Goal: Task Accomplishment & Management: Use online tool/utility

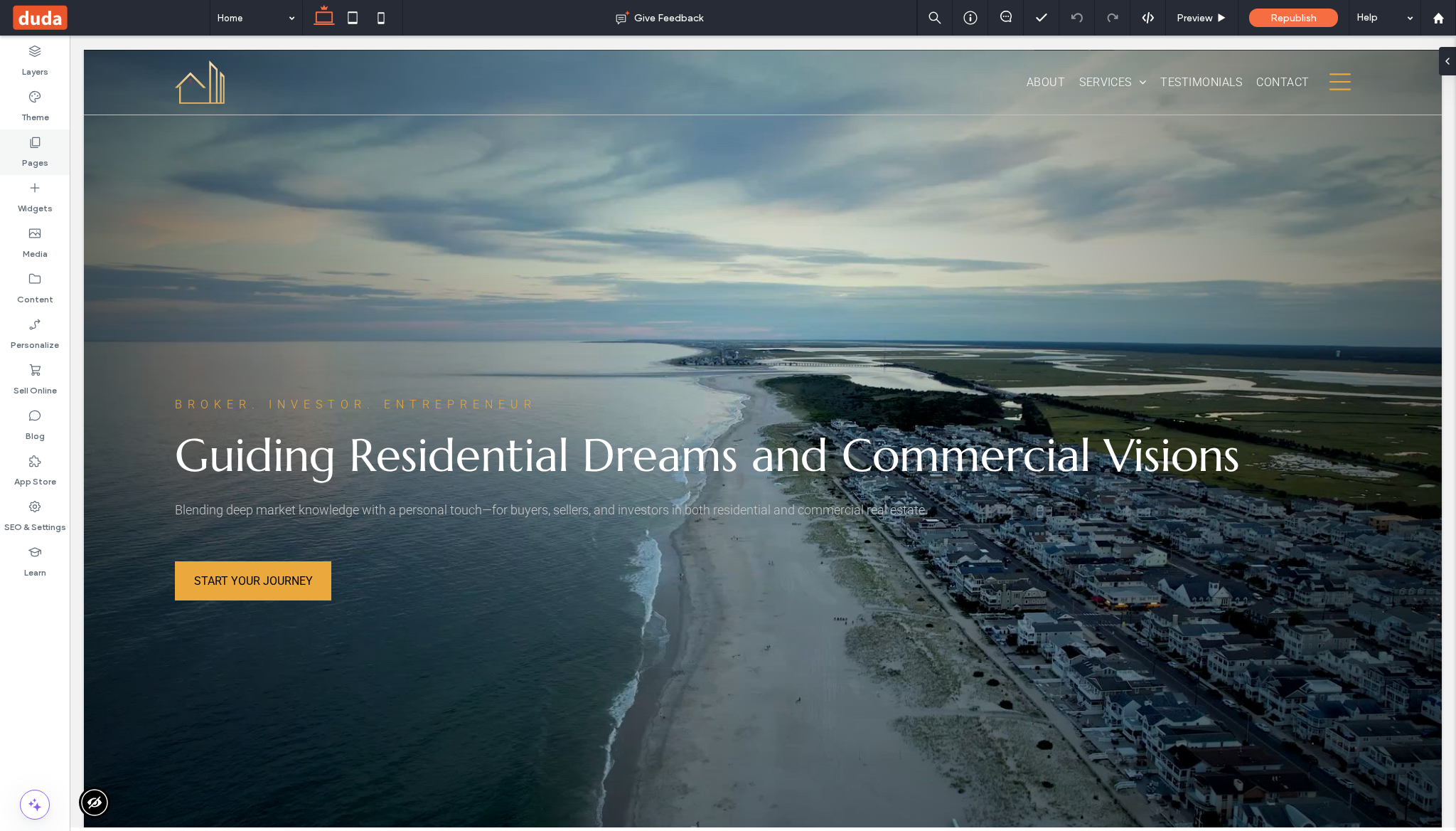
click at [38, 141] on icon at bounding box center [35, 143] width 14 height 14
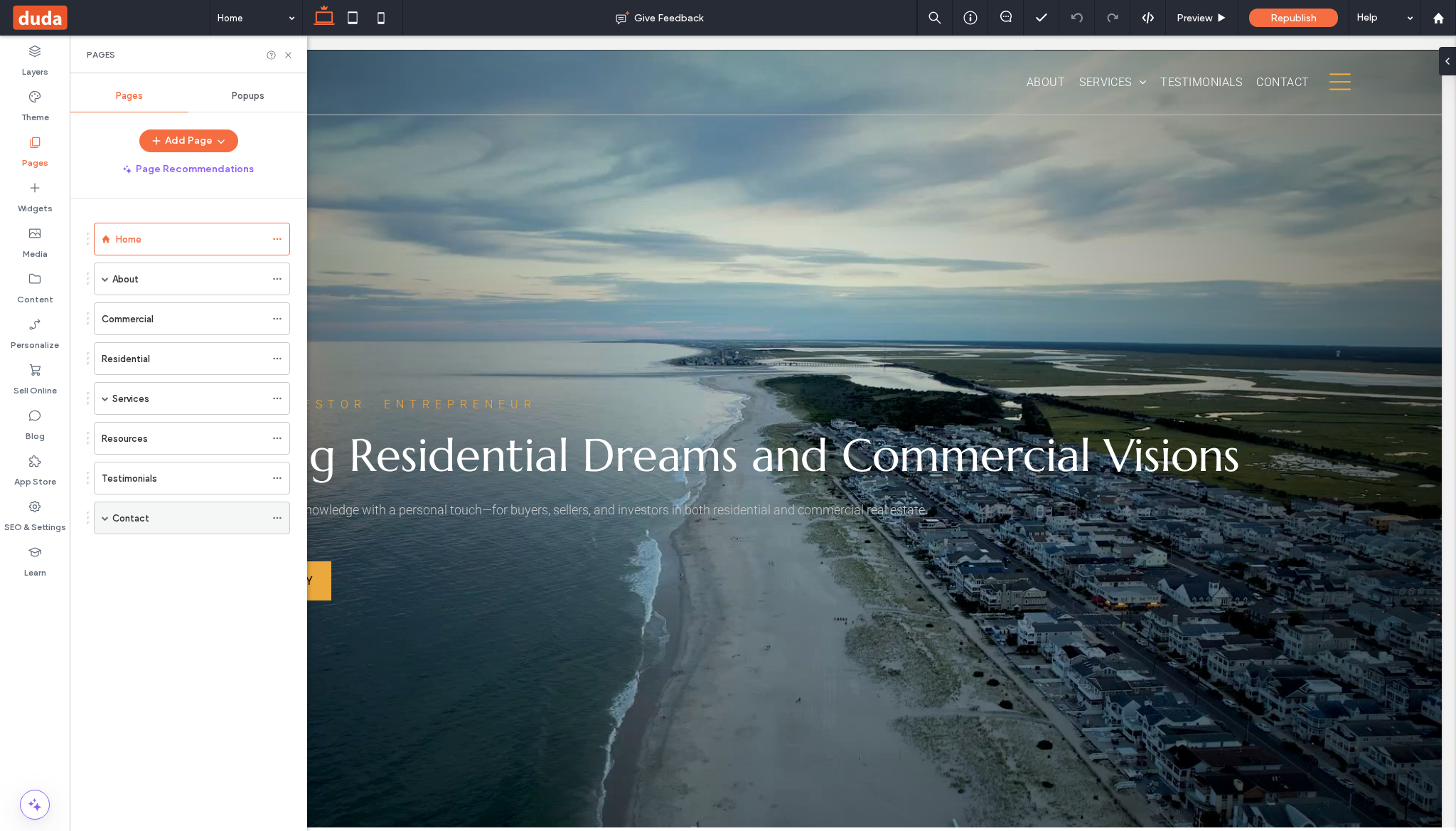
click at [159, 519] on div "Contact" at bounding box center [189, 518] width 153 height 15
click at [288, 52] on icon at bounding box center [288, 55] width 11 height 11
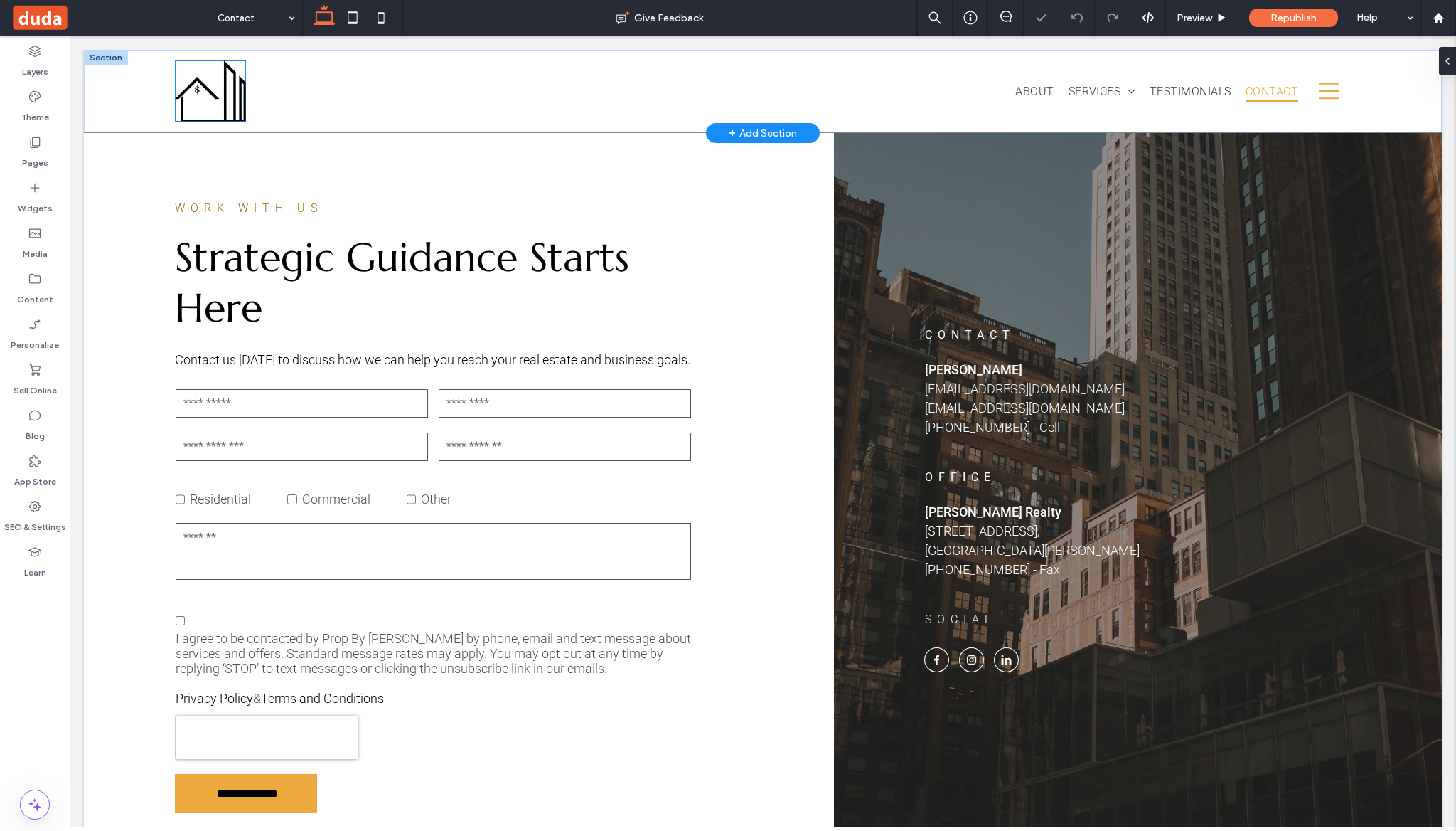
click at [190, 89] on img at bounding box center [210, 91] width 71 height 61
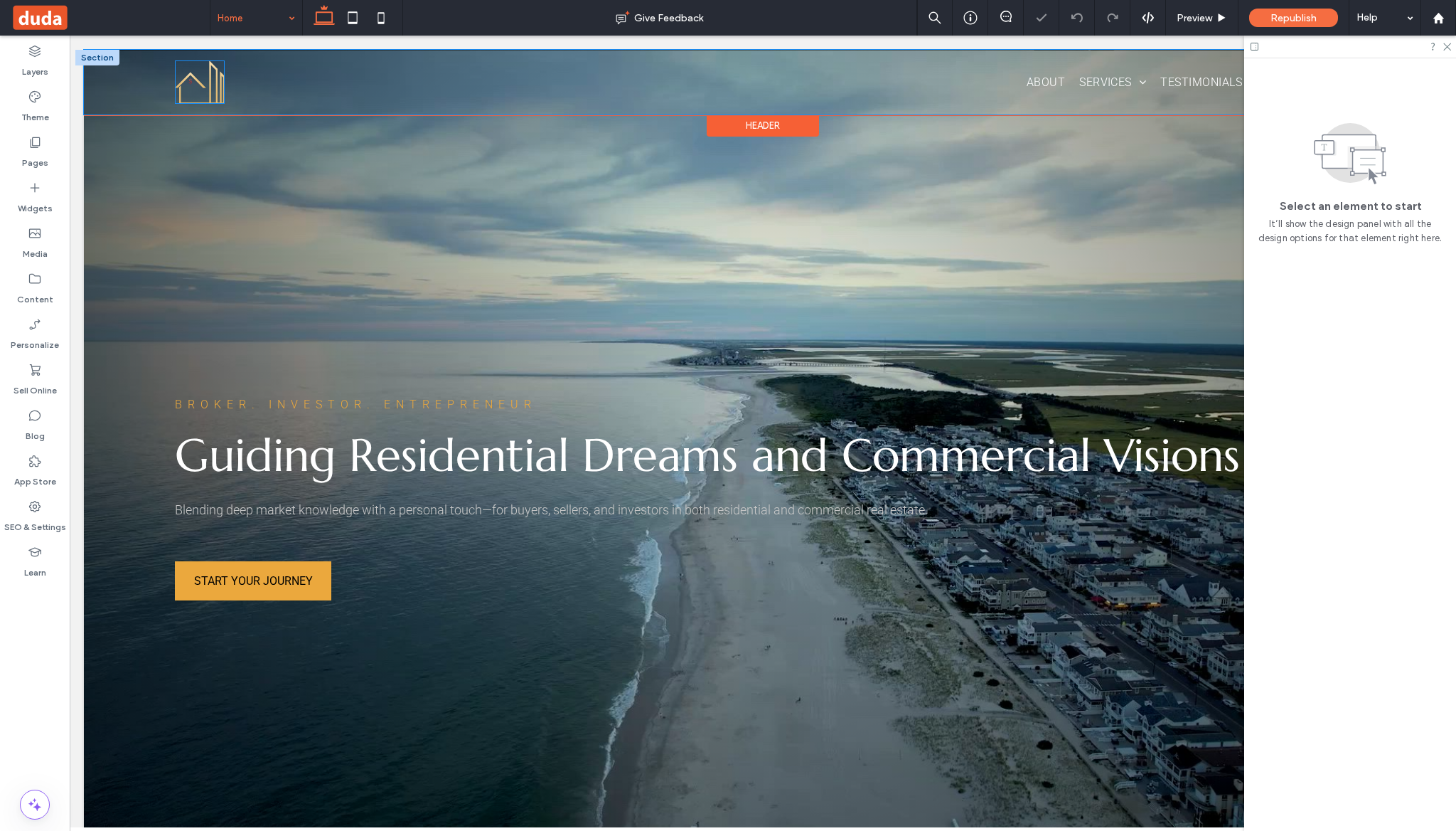
click at [199, 83] on img at bounding box center [199, 82] width 50 height 43
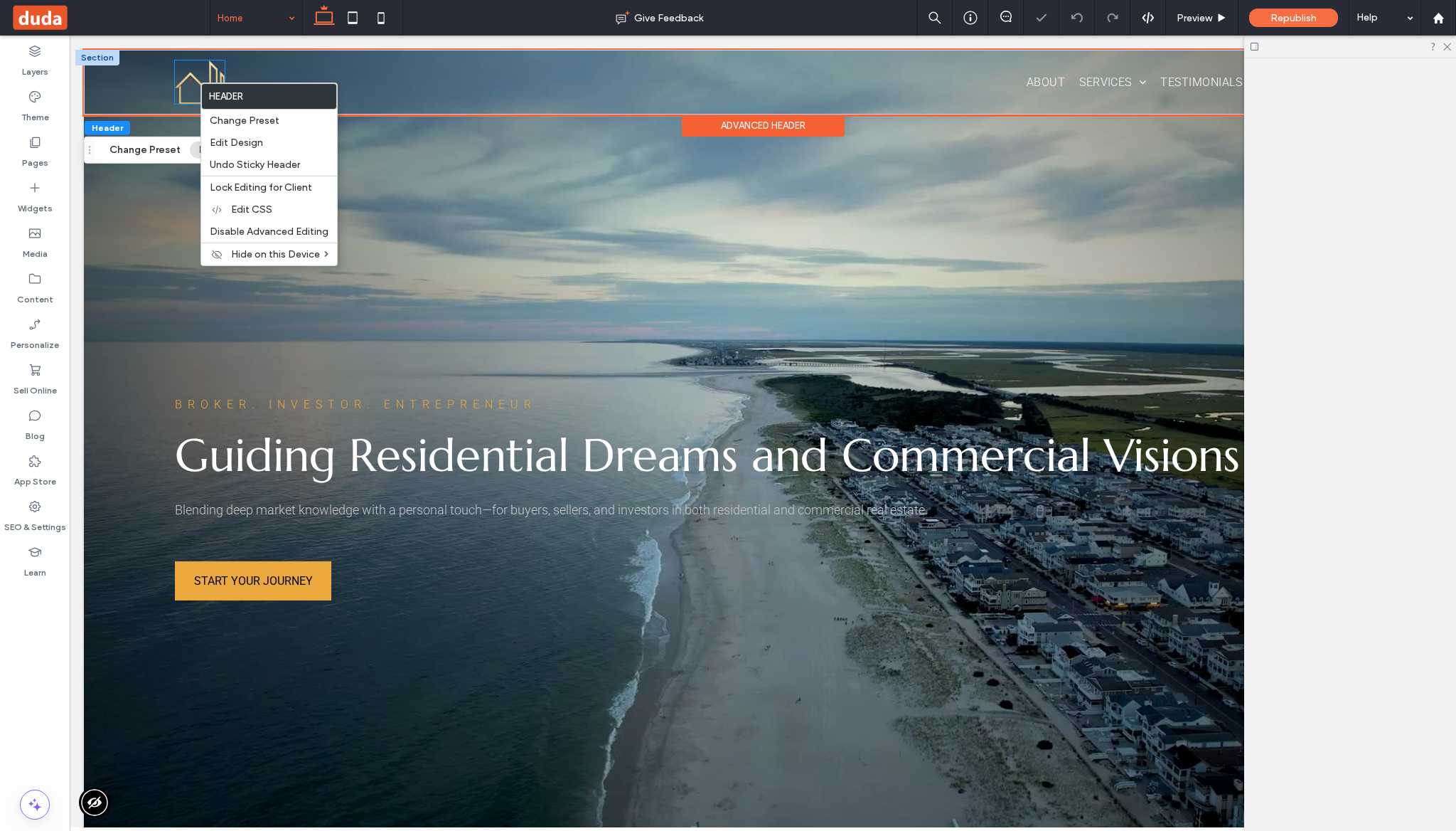
click at [199, 83] on img at bounding box center [199, 82] width 50 height 43
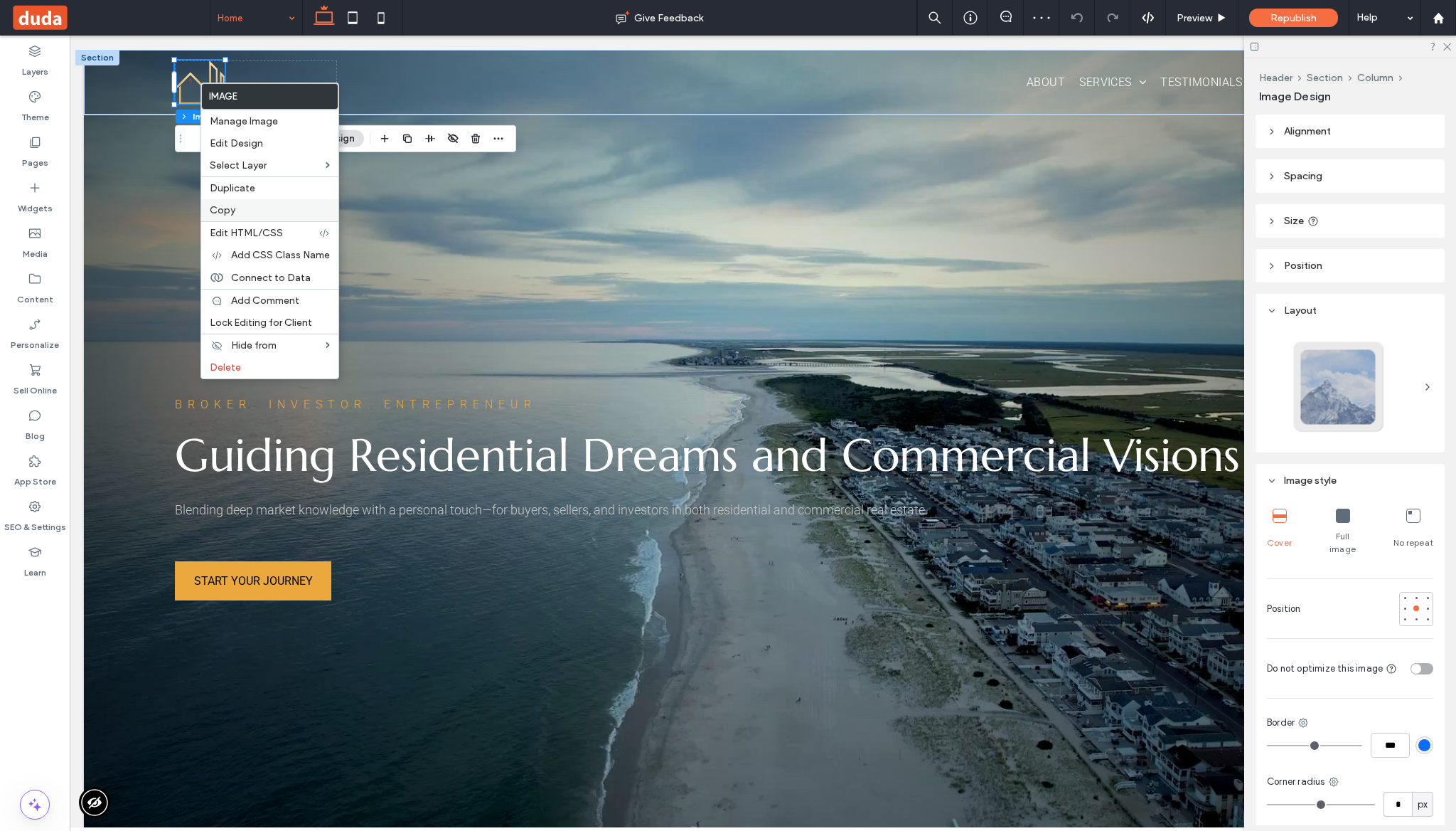
click at [246, 205] on label "Copy" at bounding box center [269, 210] width 120 height 12
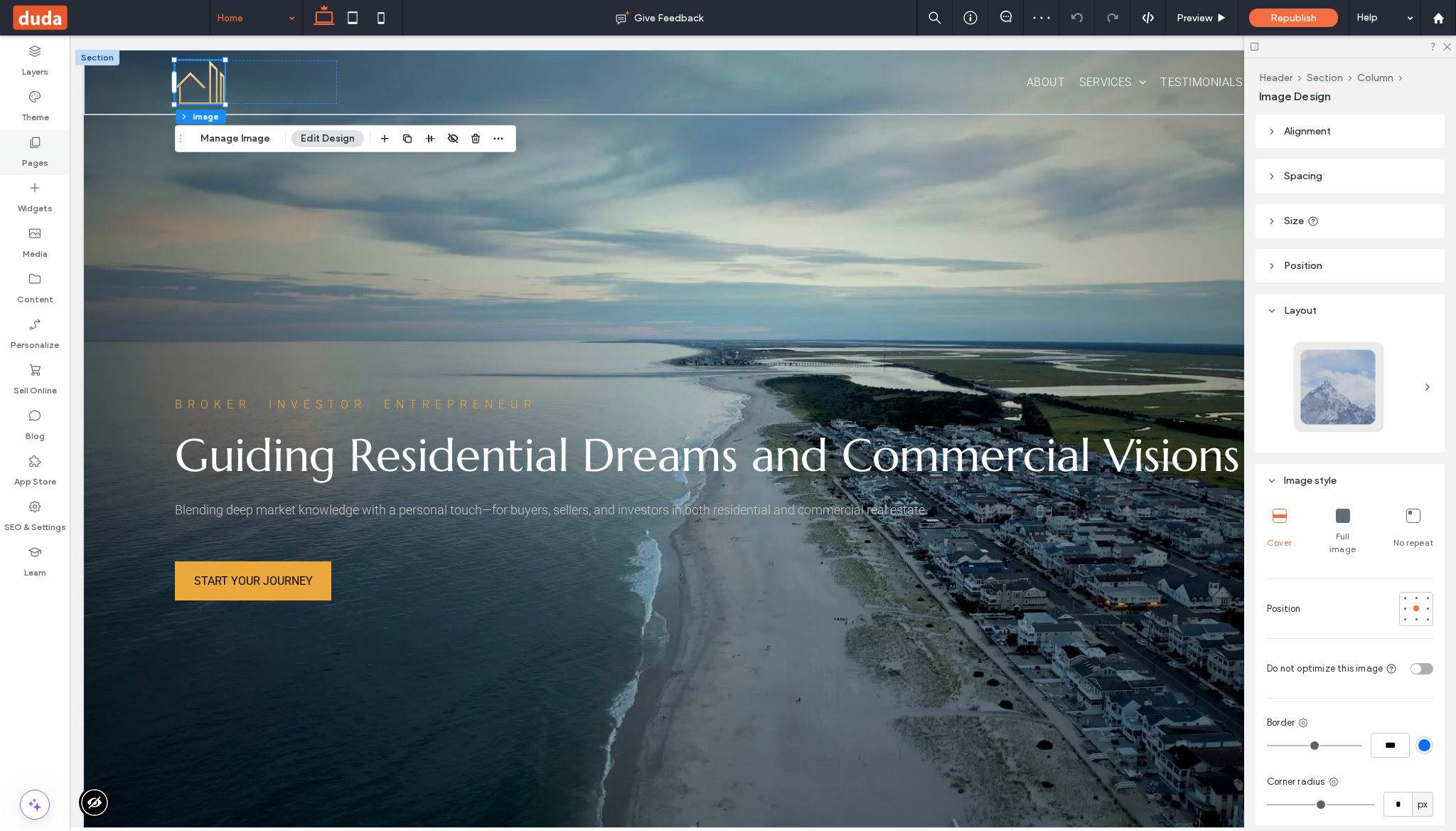
click at [42, 159] on label "Pages" at bounding box center [35, 159] width 27 height 20
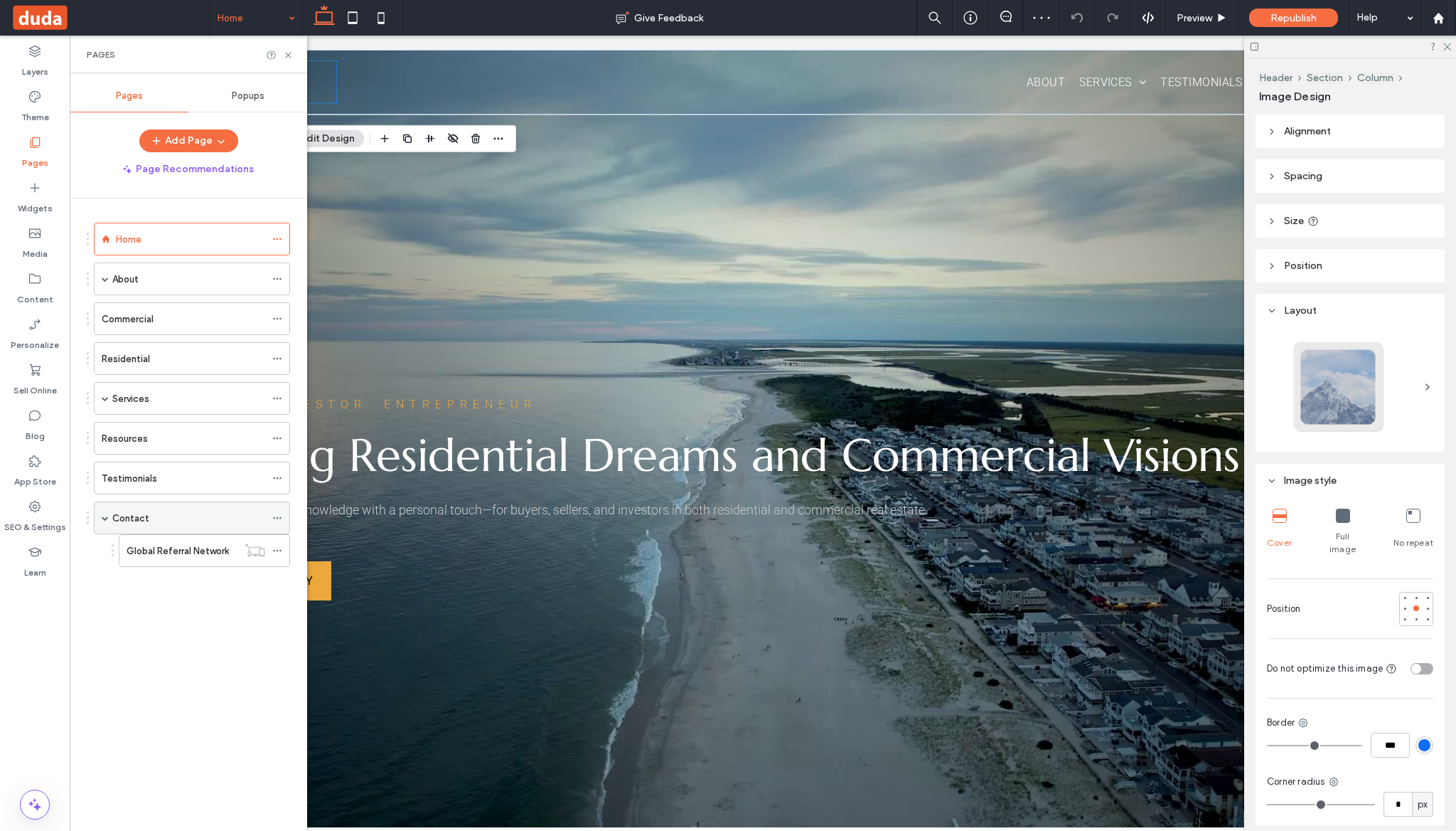
click at [153, 511] on div "Contact" at bounding box center [189, 518] width 153 height 15
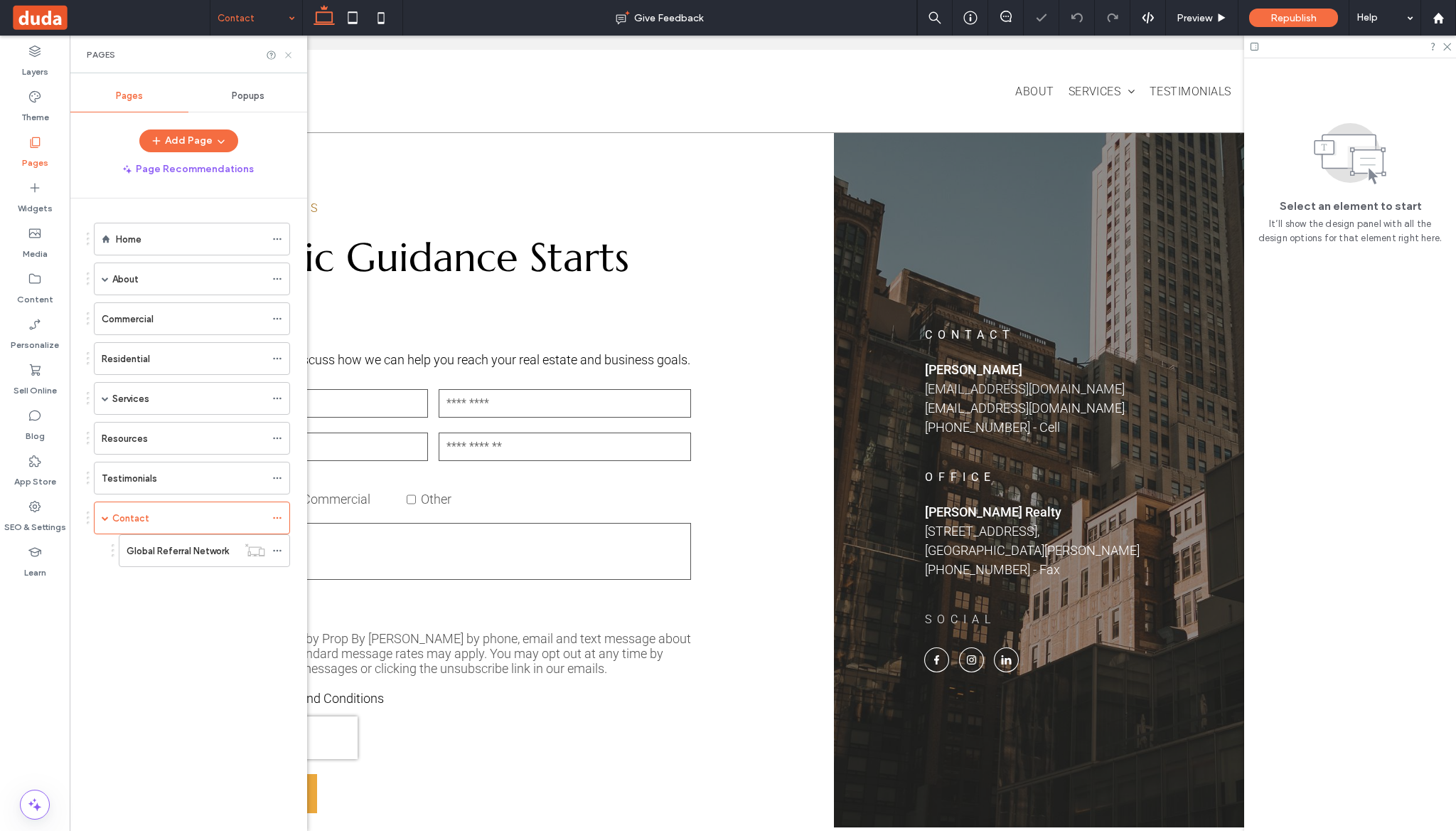
click at [289, 56] on icon at bounding box center [288, 55] width 11 height 11
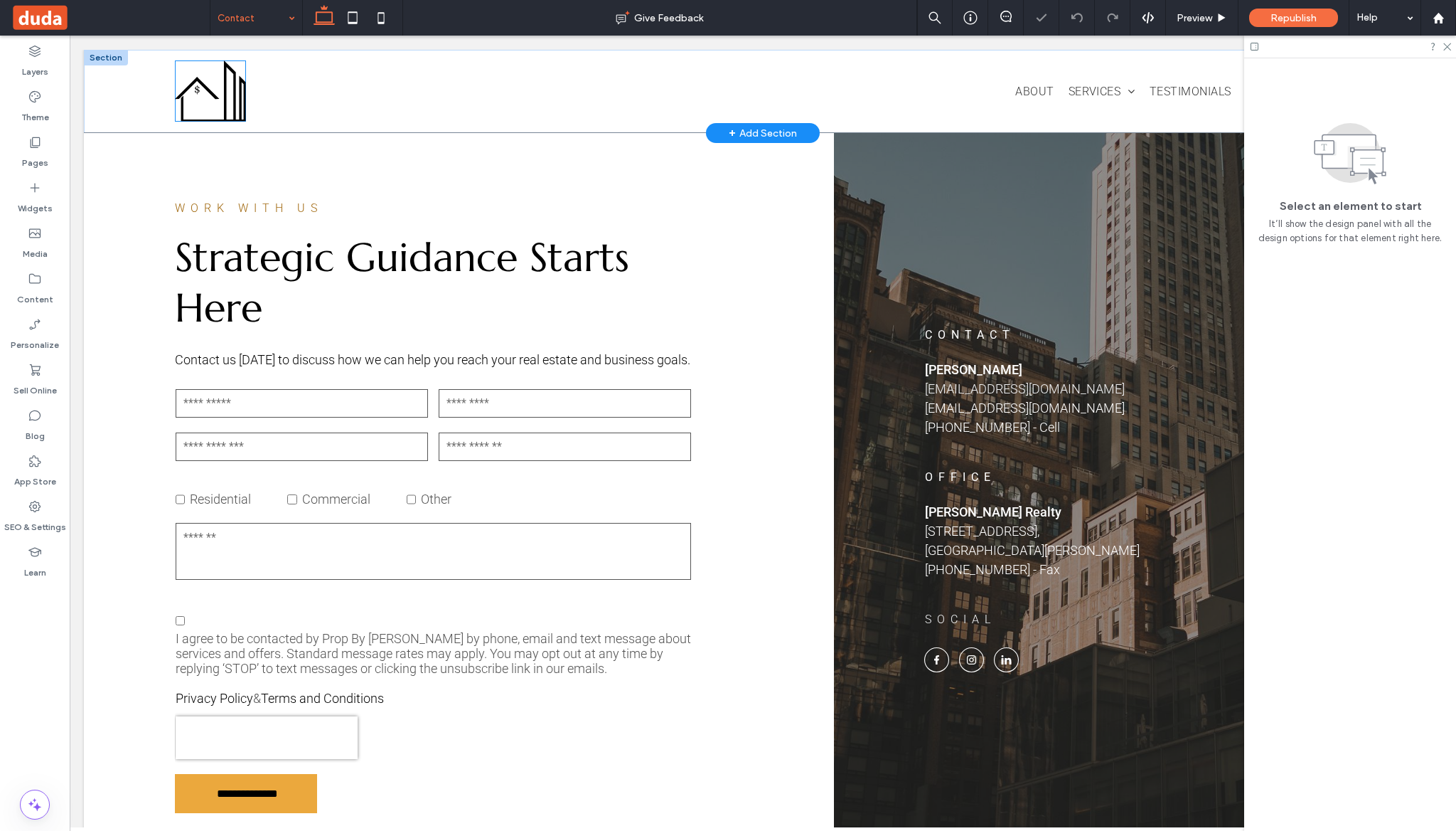
click at [212, 91] on img at bounding box center [210, 91] width 71 height 61
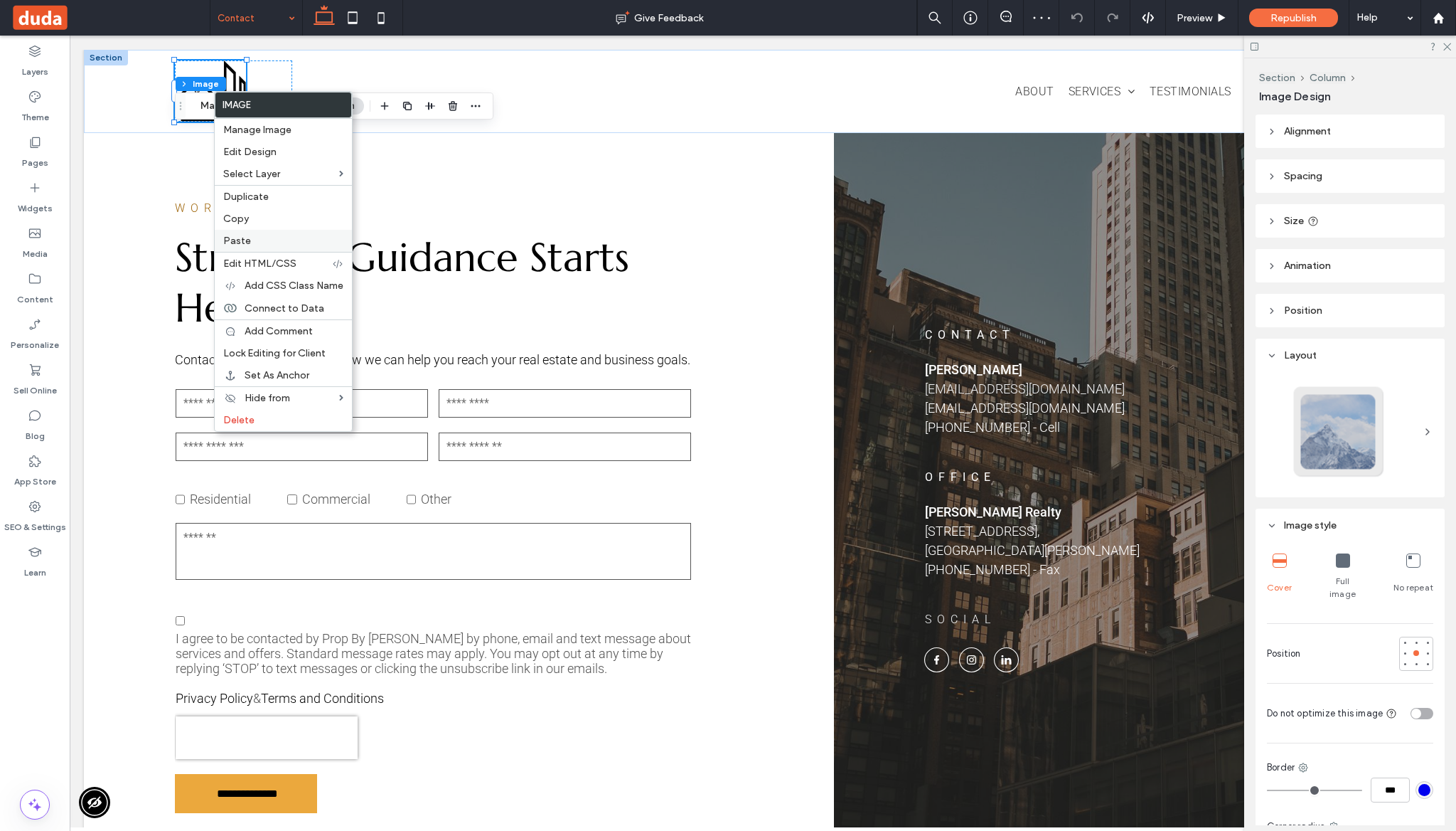
click at [263, 235] on label "Paste" at bounding box center [283, 241] width 120 height 12
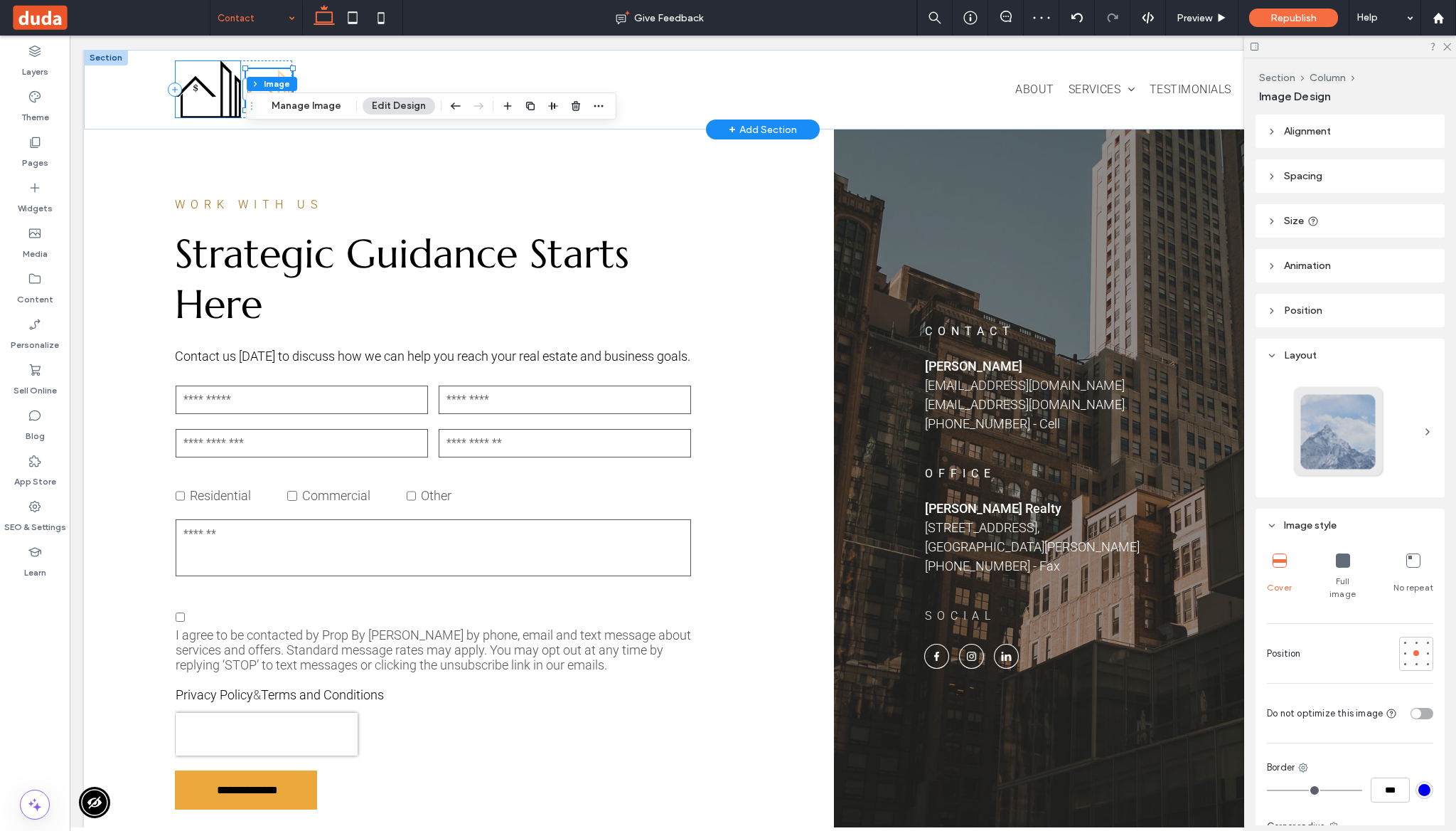
click at [212, 93] on img at bounding box center [208, 89] width 66 height 57
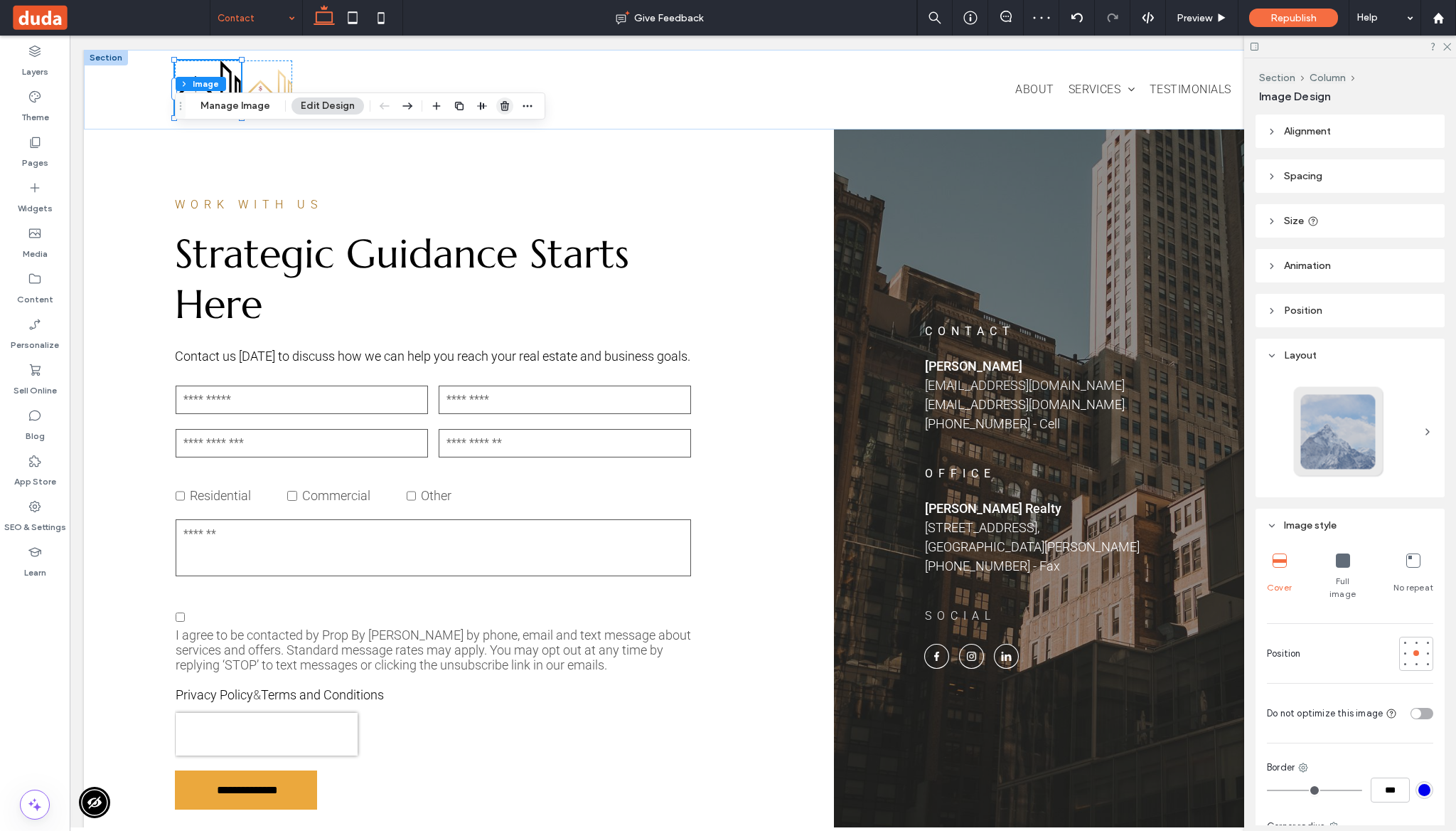
click at [499, 112] on span "button" at bounding box center [505, 106] width 17 height 17
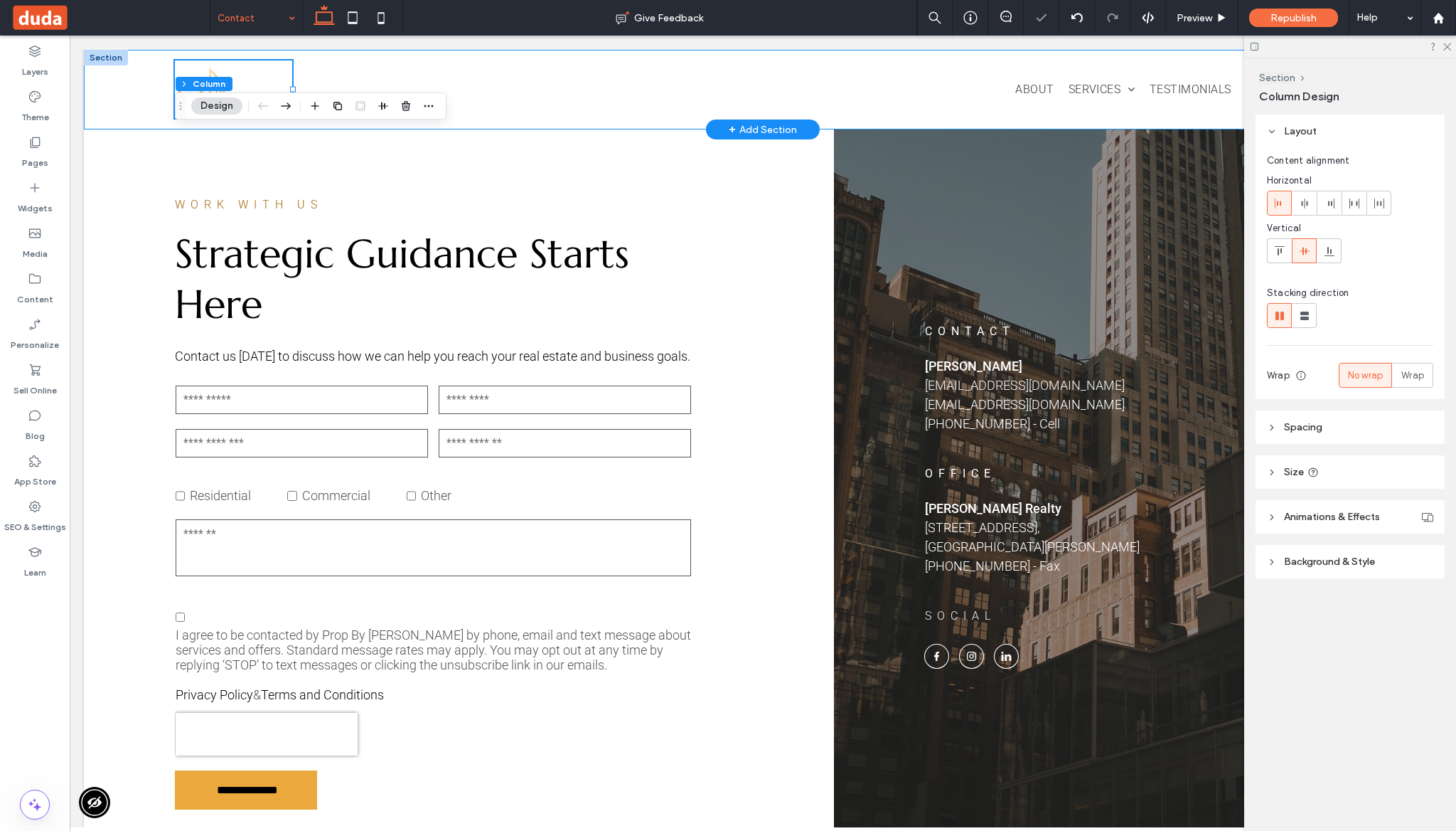
click at [589, 120] on div "About Services Hospitality Residential Real Estate Commercial Real Estate Inves…" at bounding box center [763, 89] width 1358 height 79
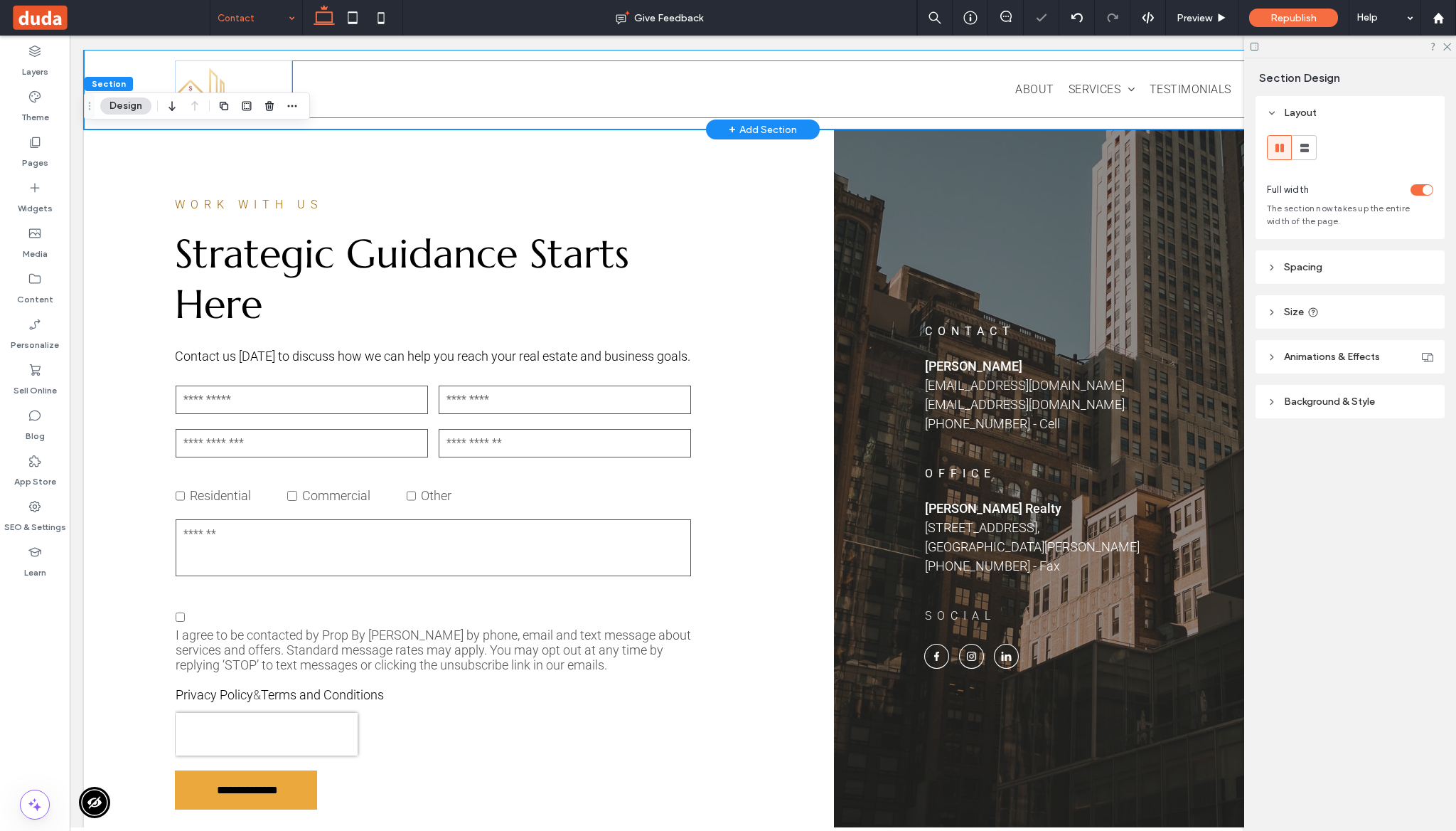
click at [683, 115] on div "About Services Hospitality Residential Real Estate Commercial Real Estate Inves…" at bounding box center [821, 89] width 1059 height 58
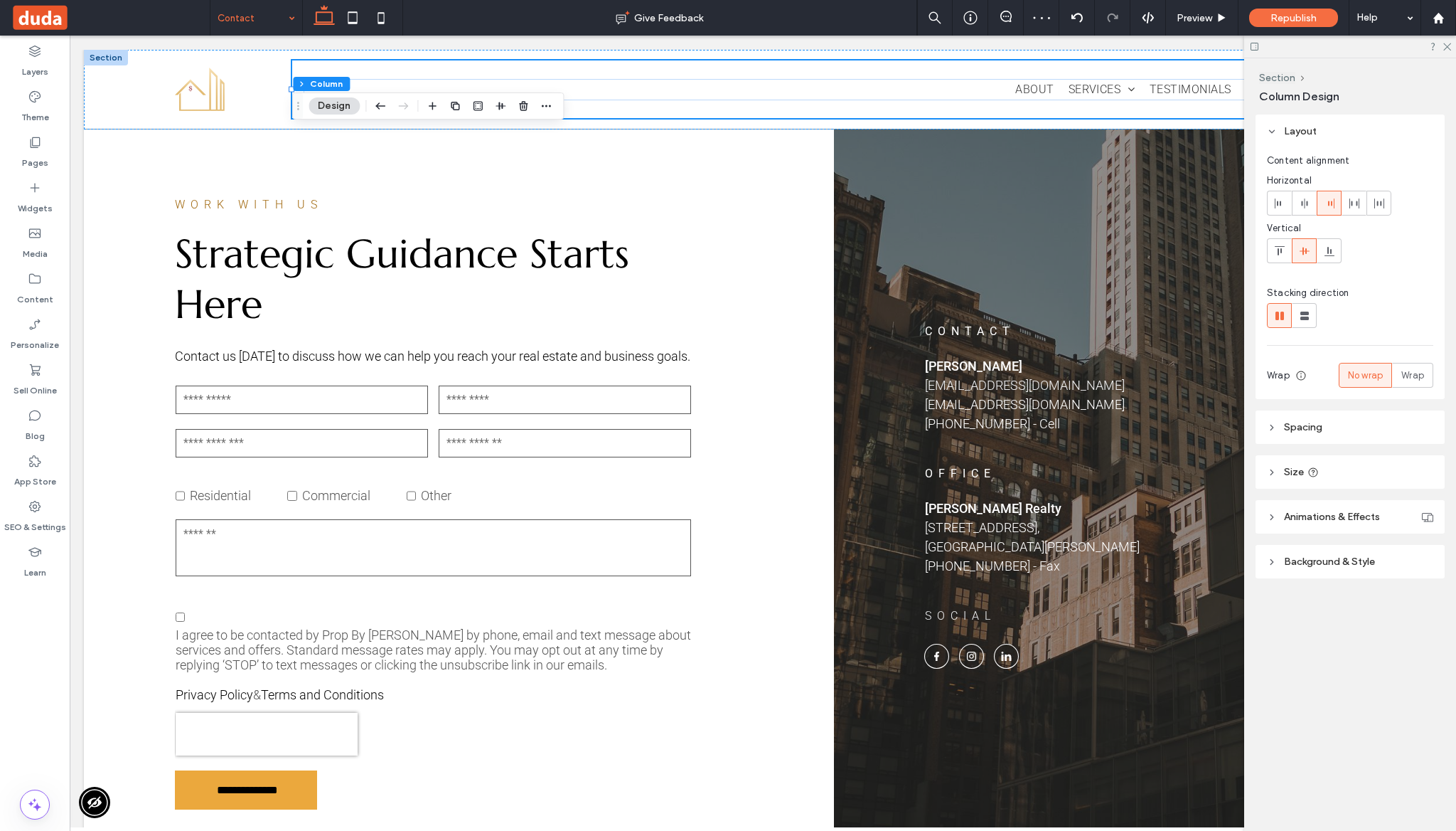
click at [1298, 428] on span "Spacing" at bounding box center [1303, 427] width 38 height 12
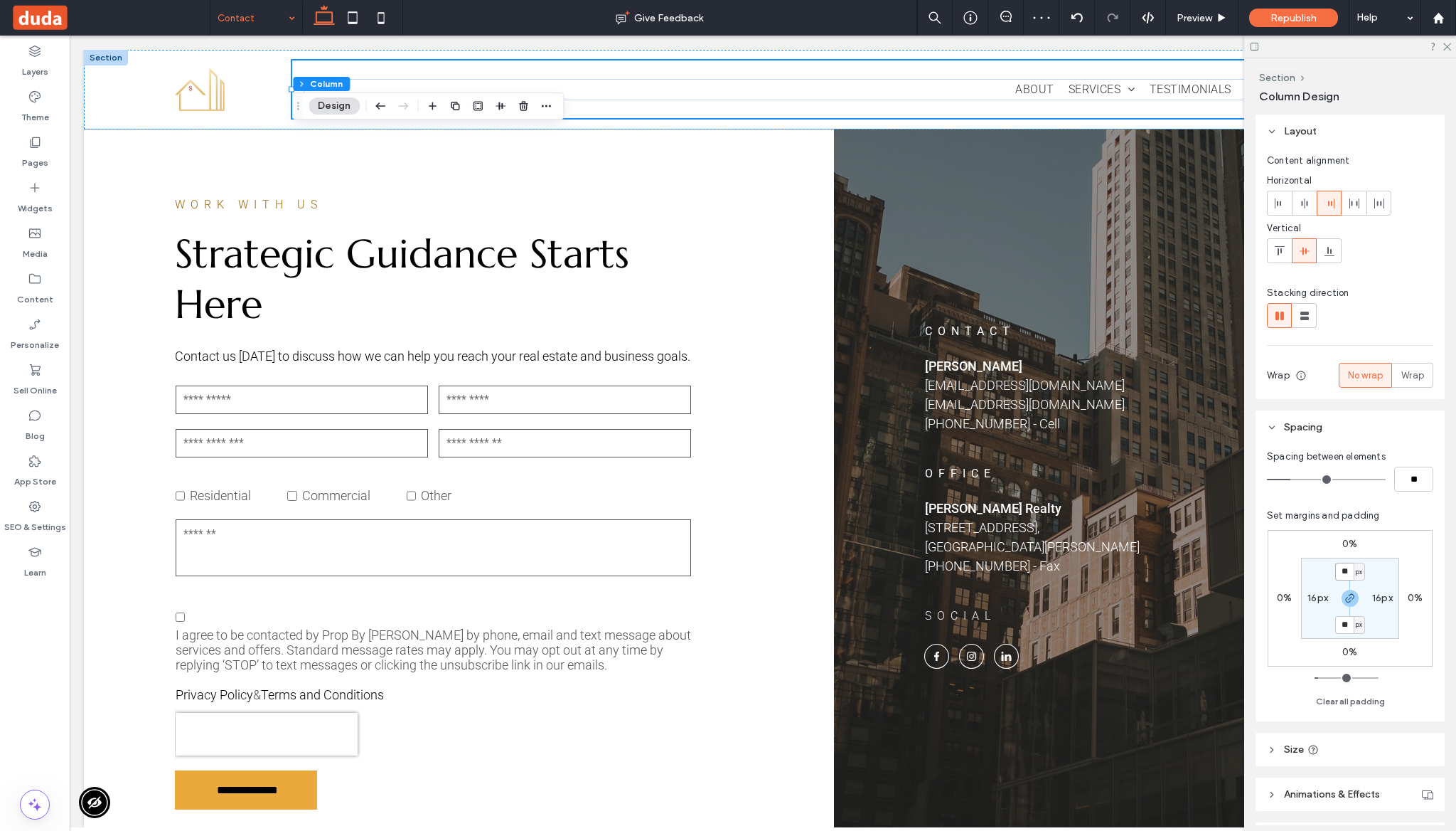
click at [1348, 572] on input "**" at bounding box center [1344, 571] width 19 height 18
type input "*"
type input "**"
click at [147, 96] on div "About Services Hospitality Residential Real Estate Commercial Real Estate Inves…" at bounding box center [763, 89] width 1358 height 79
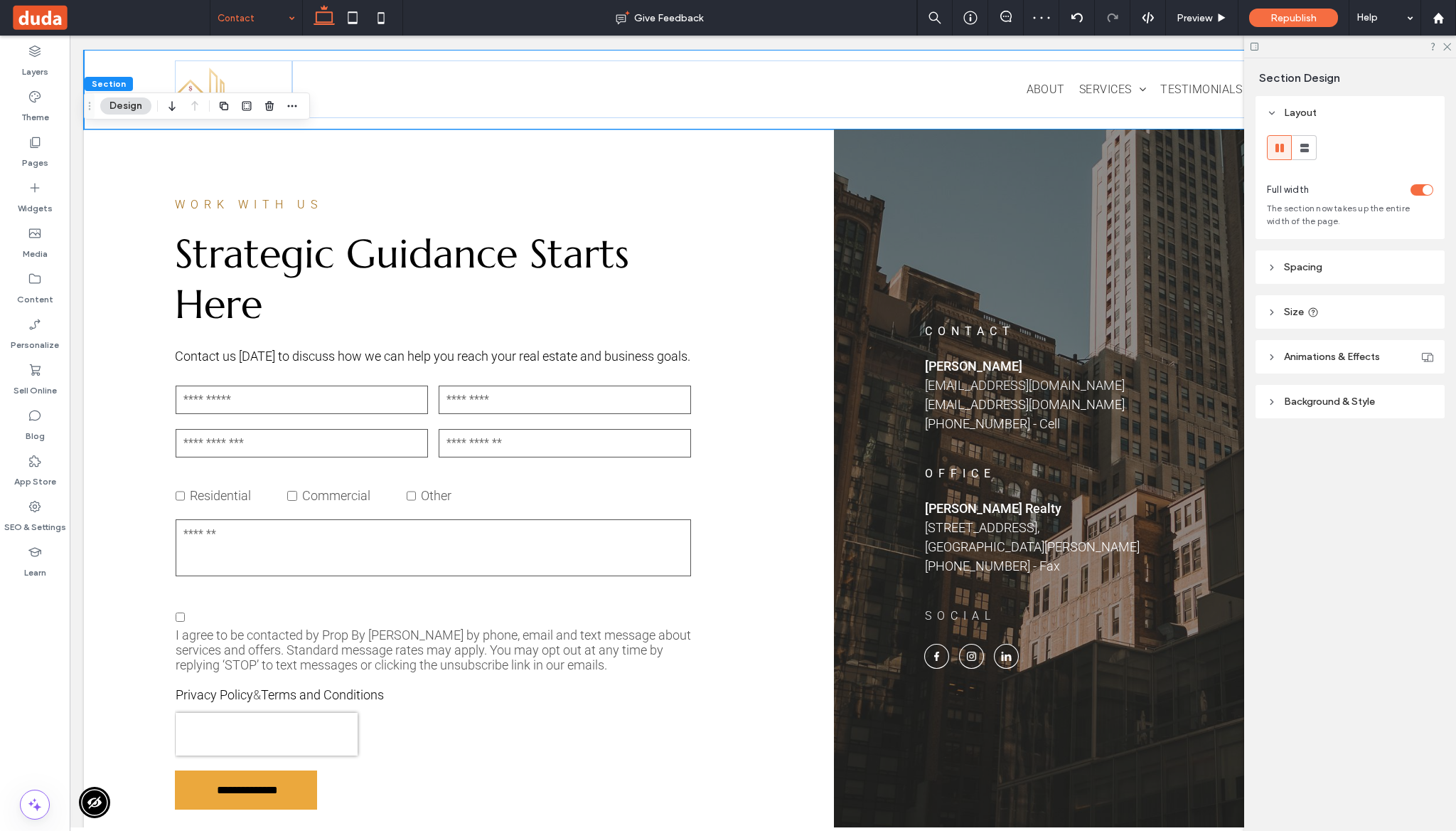
click at [1313, 316] on use at bounding box center [1313, 312] width 9 height 9
click at [1388, 343] on input "***" at bounding box center [1398, 346] width 29 height 25
type input "*"
type input "**"
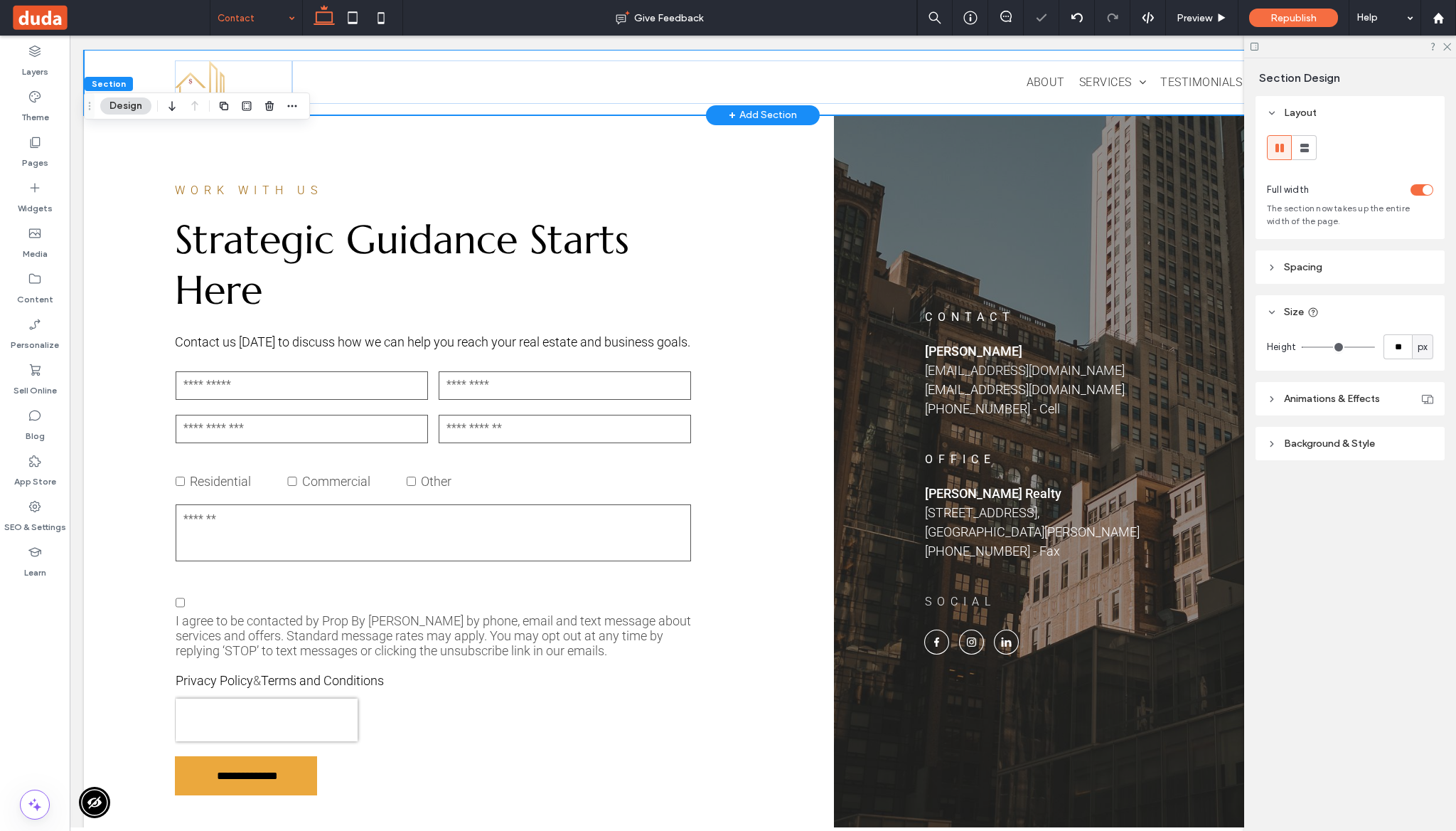
click at [116, 58] on div "About Services Hospitality Residential Real Estate Commercial Real Estate Inves…" at bounding box center [763, 82] width 1358 height 65
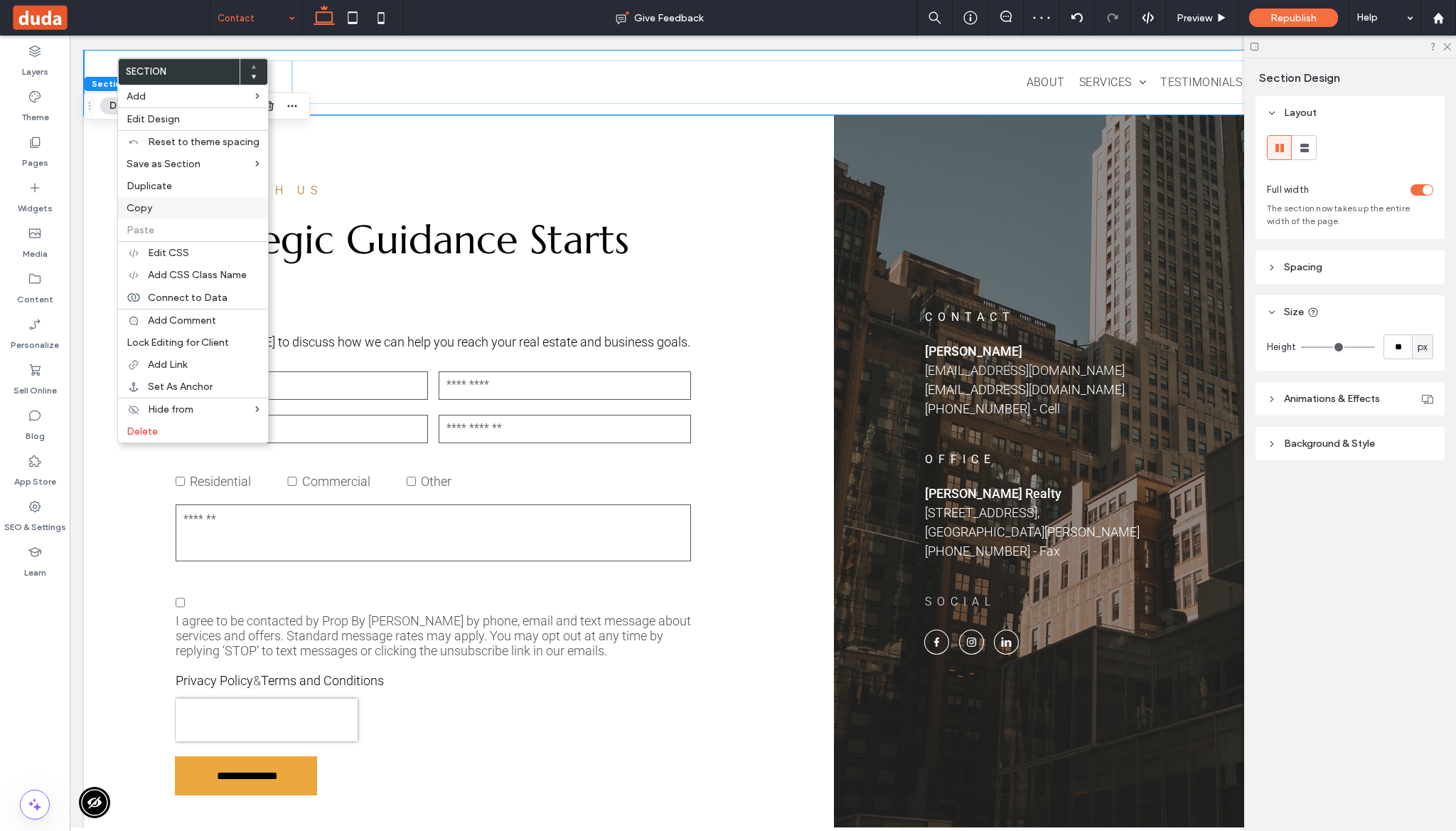
click at [190, 211] on label "Copy" at bounding box center [193, 208] width 133 height 12
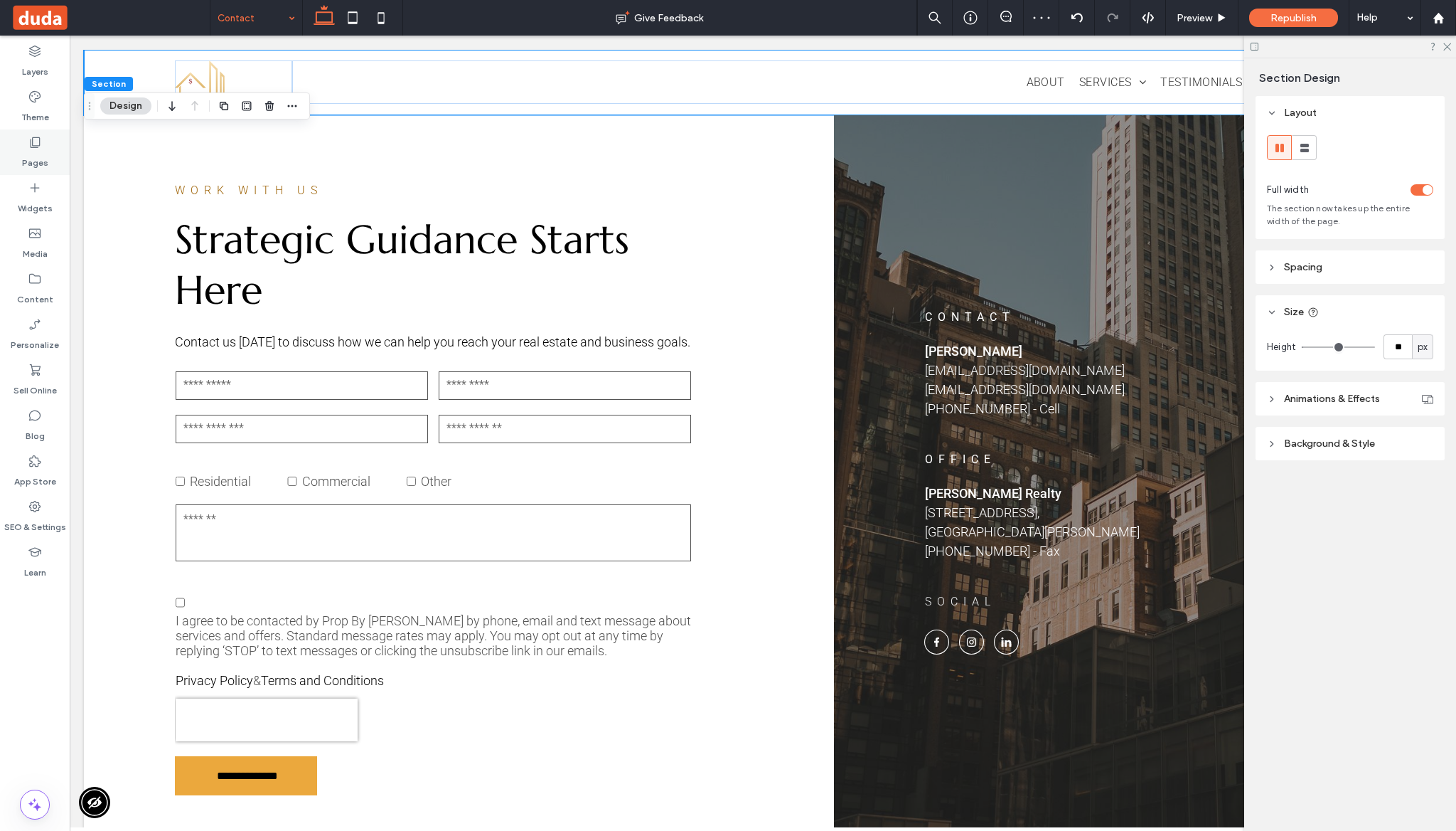
click at [31, 151] on label "Pages" at bounding box center [35, 159] width 27 height 20
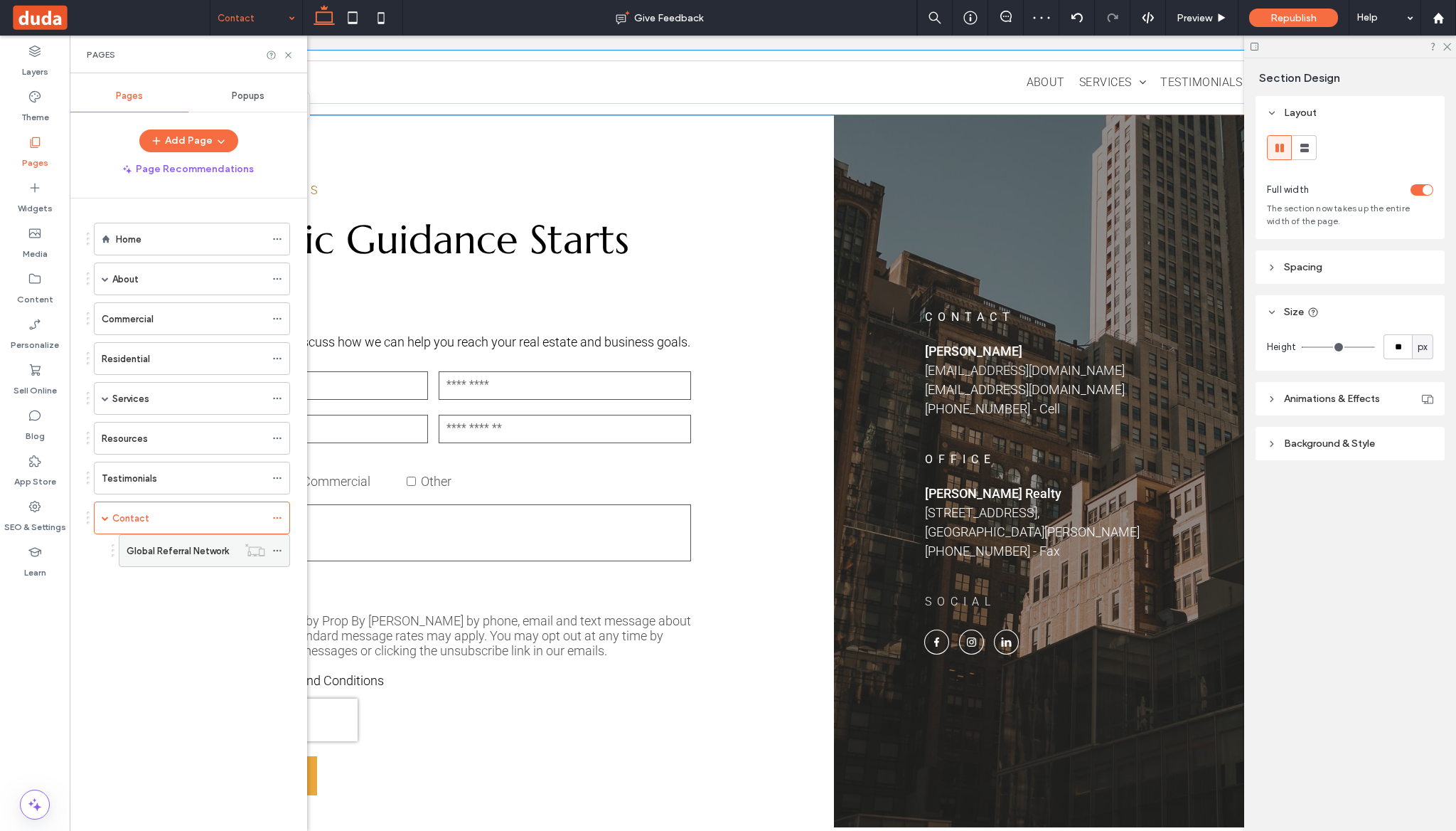
click at [188, 544] on label "Global Referral Network" at bounding box center [178, 551] width 102 height 25
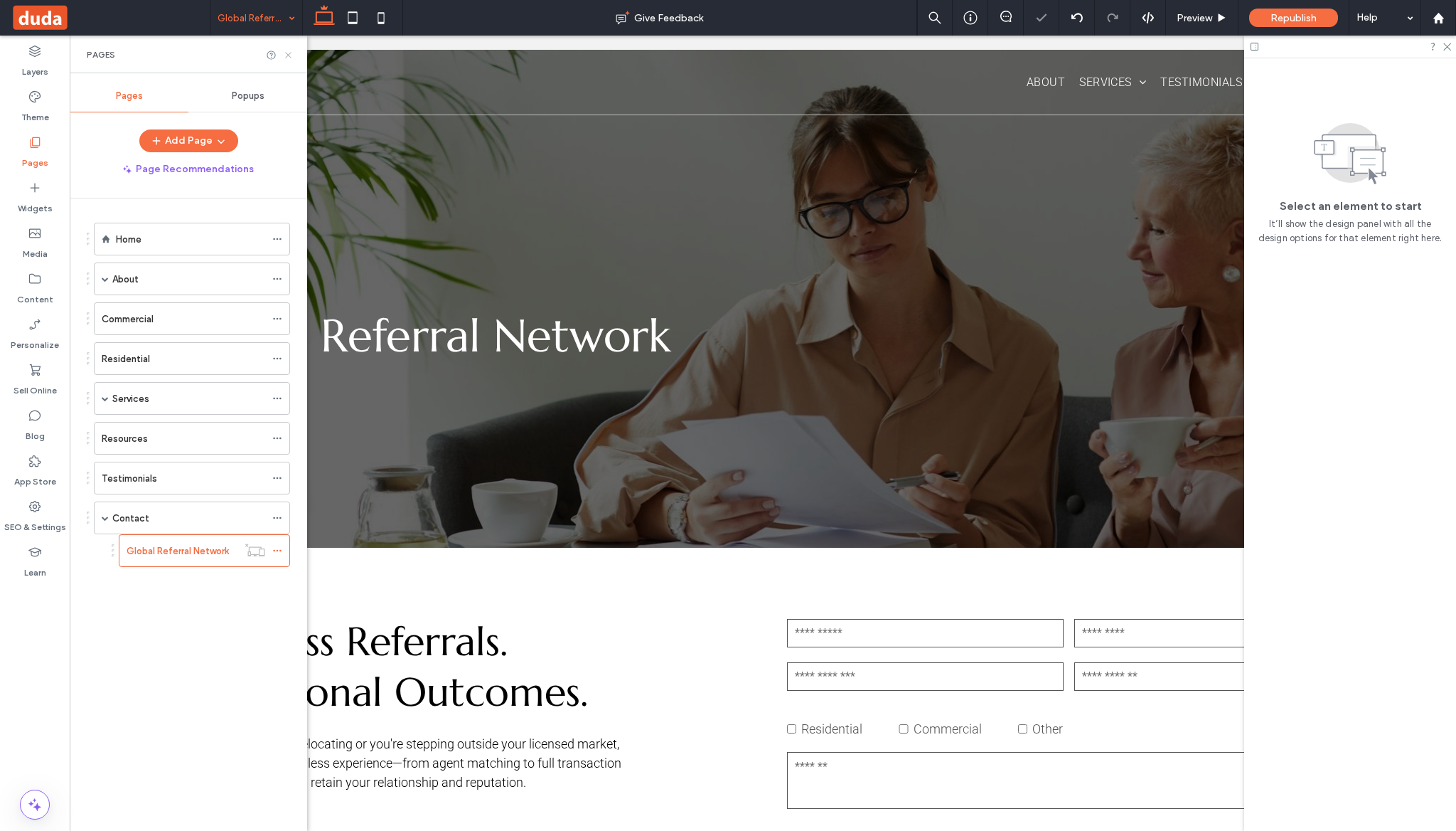
click at [285, 53] on icon at bounding box center [288, 55] width 11 height 11
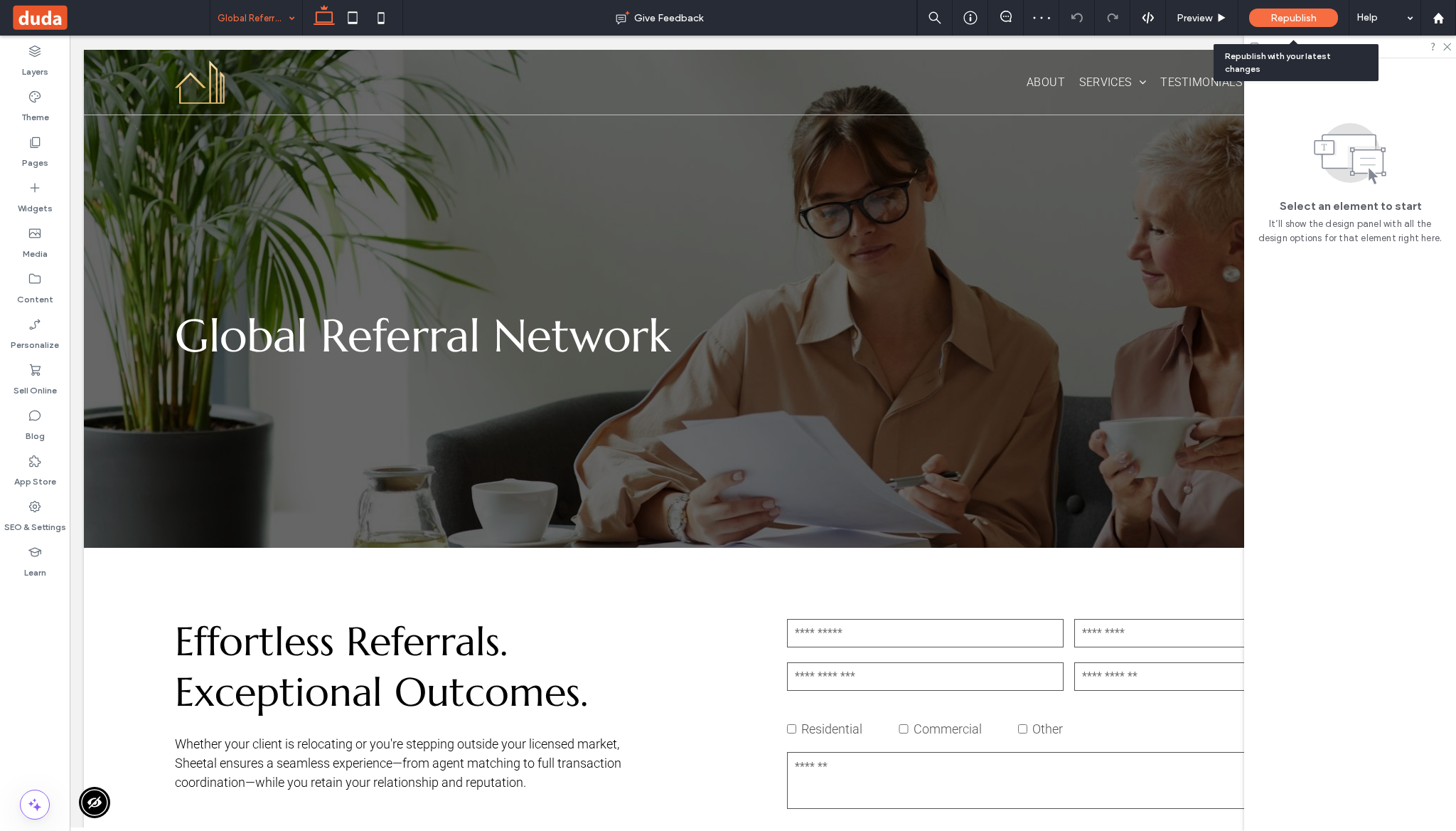
click at [1286, 22] on span "Republish" at bounding box center [1293, 18] width 46 height 12
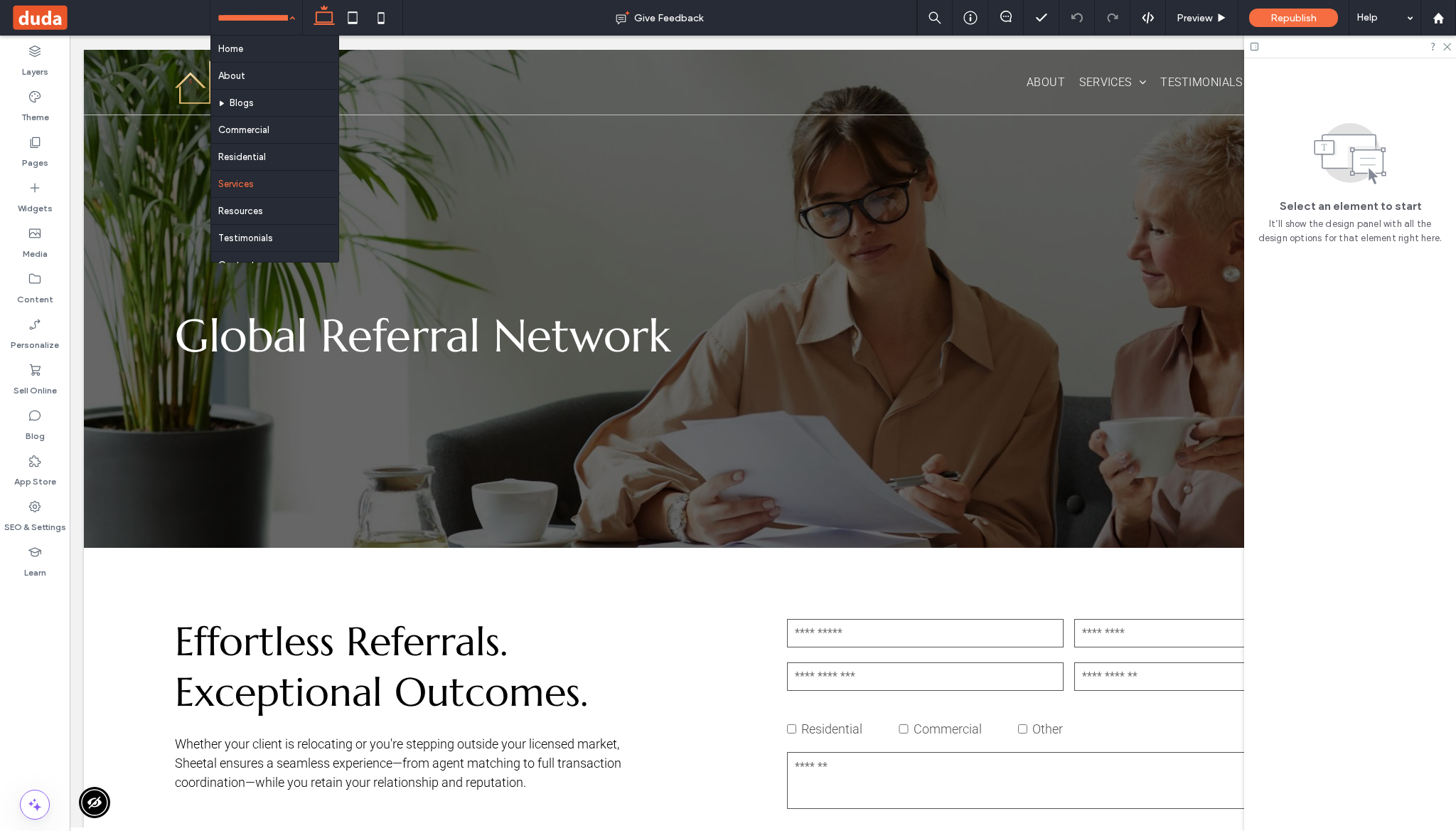
scroll to position [42, 0]
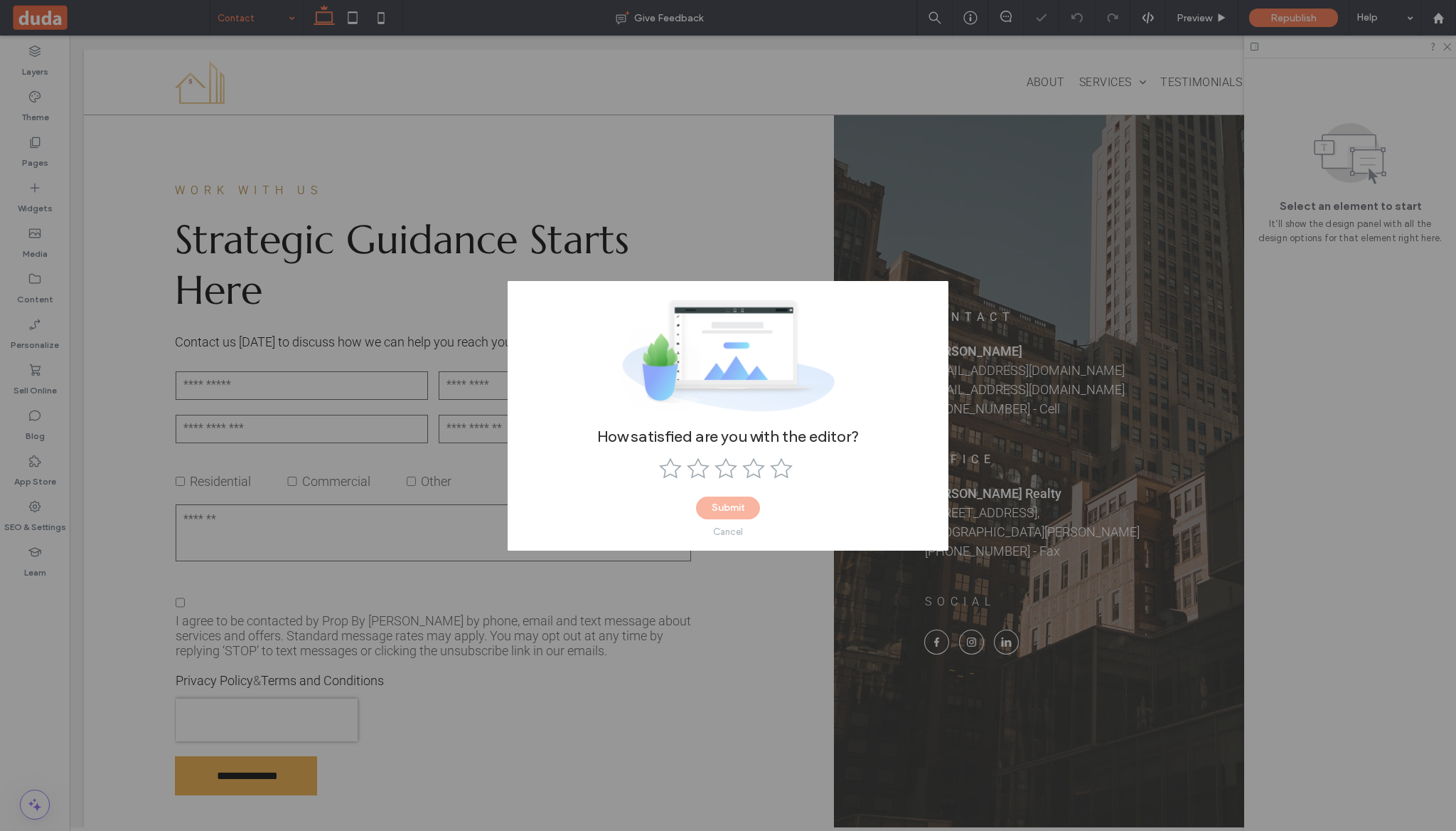
click at [347, 17] on div "How satisfied are you with the editor? Submit Cancel" at bounding box center [728, 416] width 1456 height 831
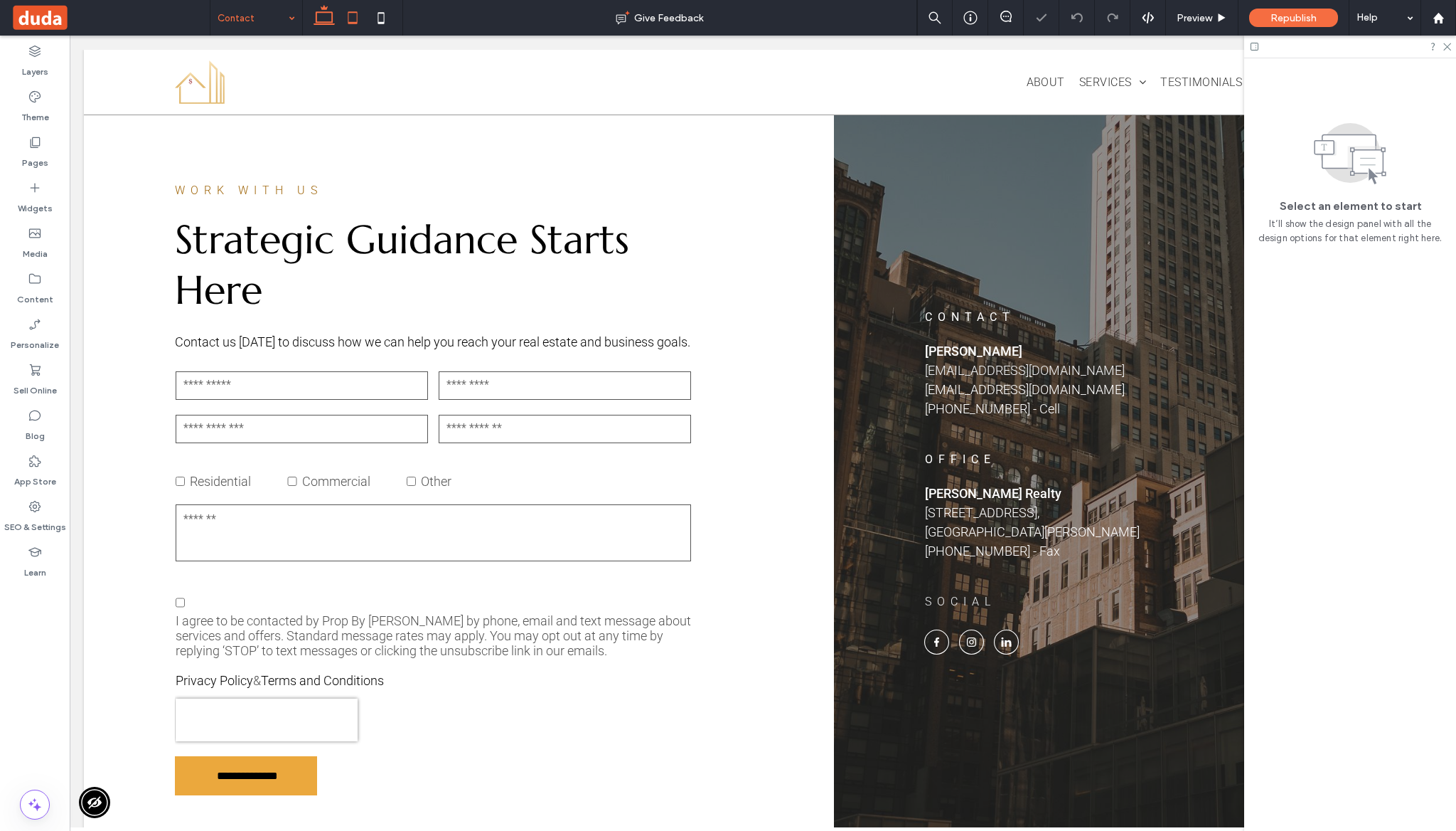
click at [362, 22] on icon at bounding box center [353, 18] width 29 height 29
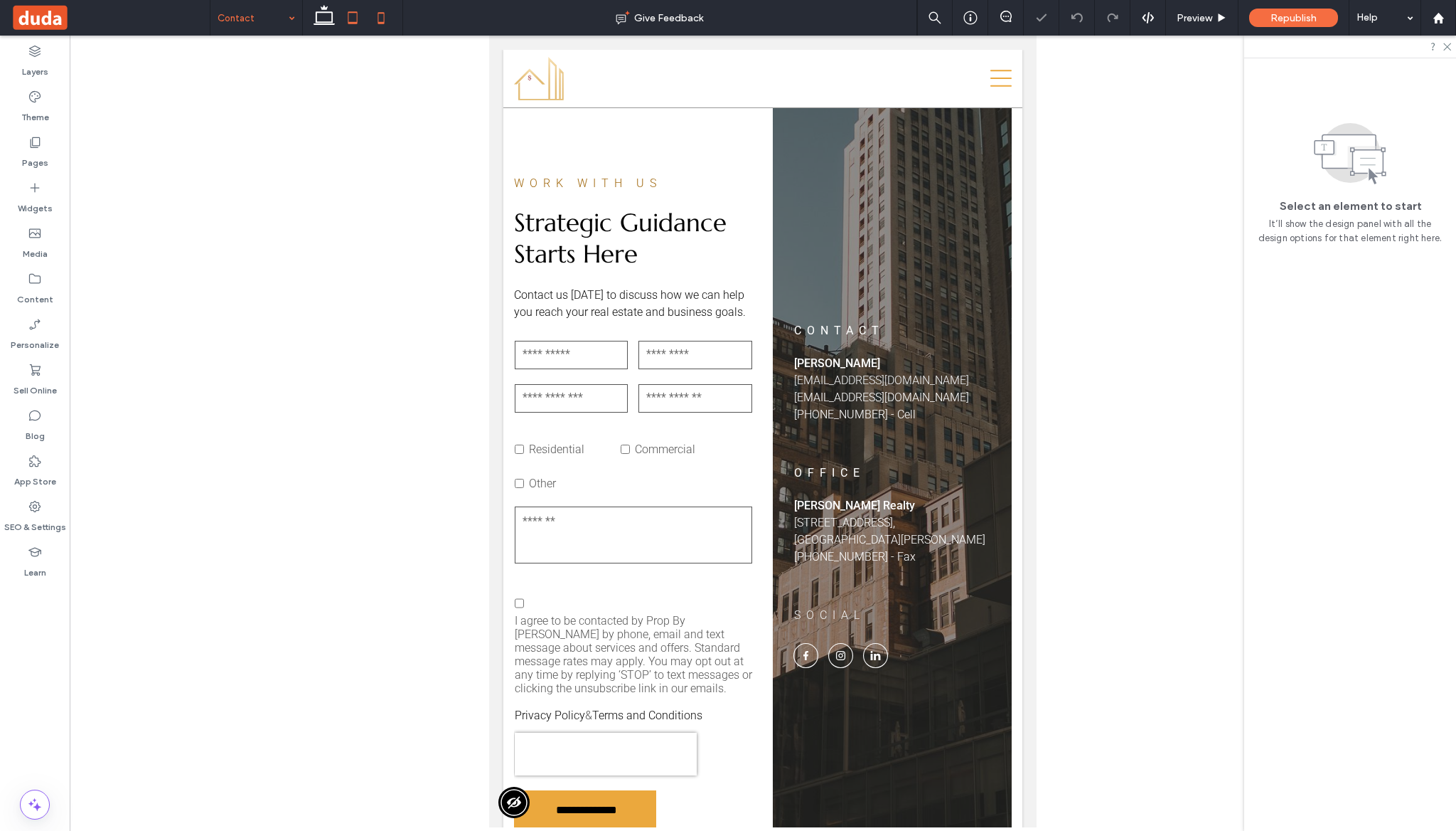
click at [387, 26] on icon at bounding box center [381, 18] width 29 height 29
